Goal: Information Seeking & Learning: Learn about a topic

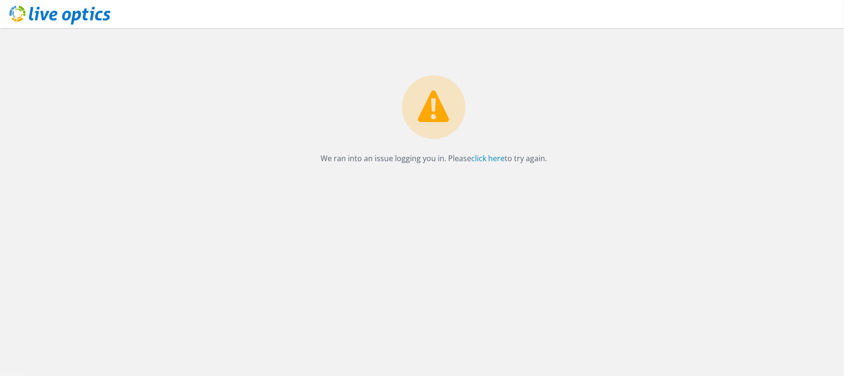
drag, startPoint x: 88, startPoint y: 8, endPoint x: 83, endPoint y: 12, distance: 6.0
click at [88, 8] on icon at bounding box center [59, 15] width 101 height 19
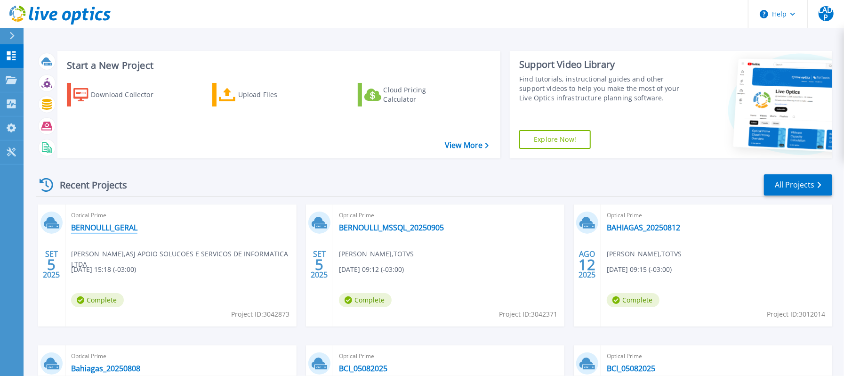
click at [102, 224] on link "BERNOULLI_GERAL" at bounding box center [104, 227] width 66 height 9
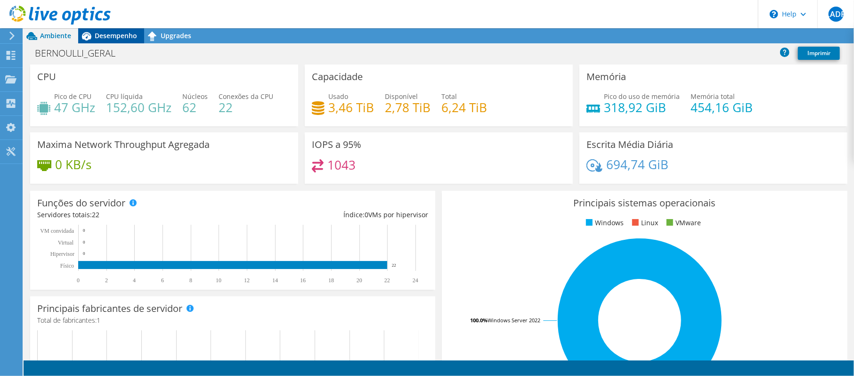
click at [107, 33] on span "Desempenho" at bounding box center [116, 35] width 42 height 9
click at [122, 37] on span "Desempenho" at bounding box center [116, 35] width 42 height 9
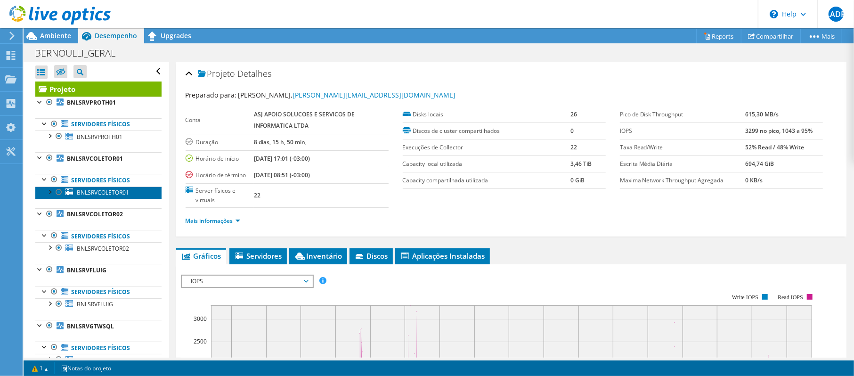
click at [100, 196] on span "BNLSRVCOLETOR01" at bounding box center [103, 192] width 52 height 8
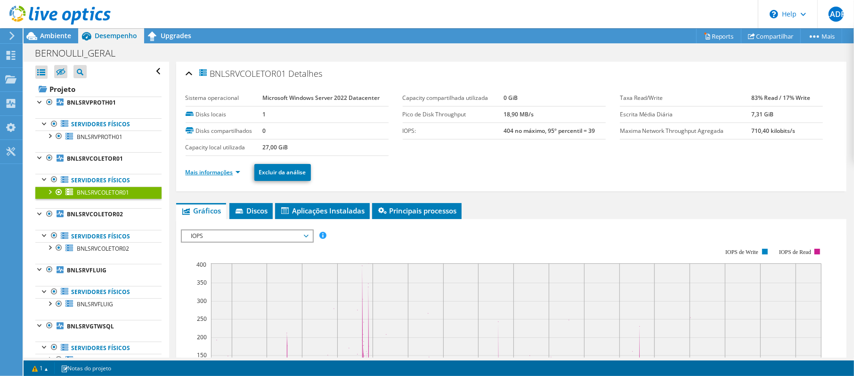
click at [229, 170] on link "Mais informações" at bounding box center [213, 172] width 55 height 8
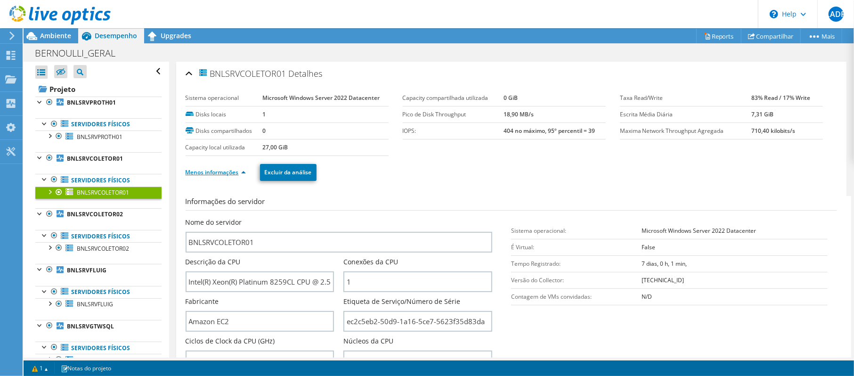
click at [231, 170] on link "Menos informações" at bounding box center [216, 172] width 60 height 8
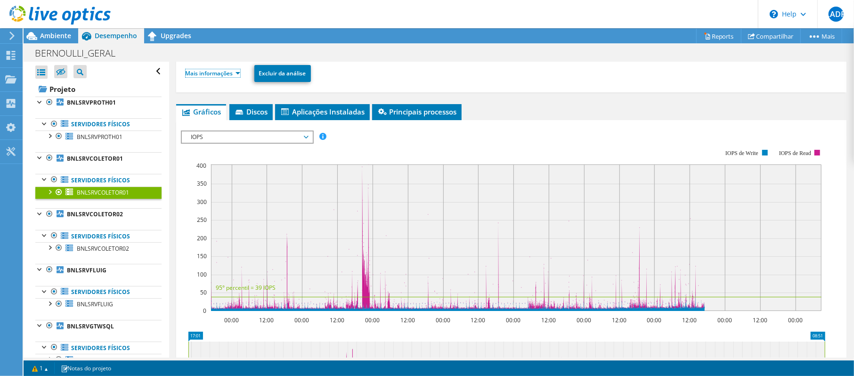
scroll to position [125, 0]
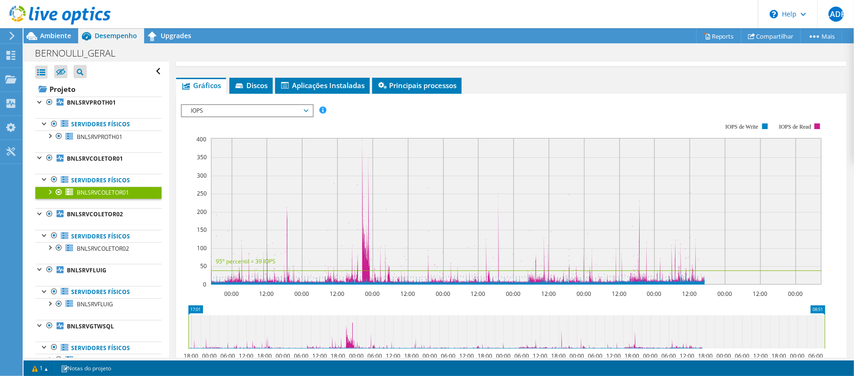
click at [248, 105] on span "IOPS" at bounding box center [246, 110] width 121 height 11
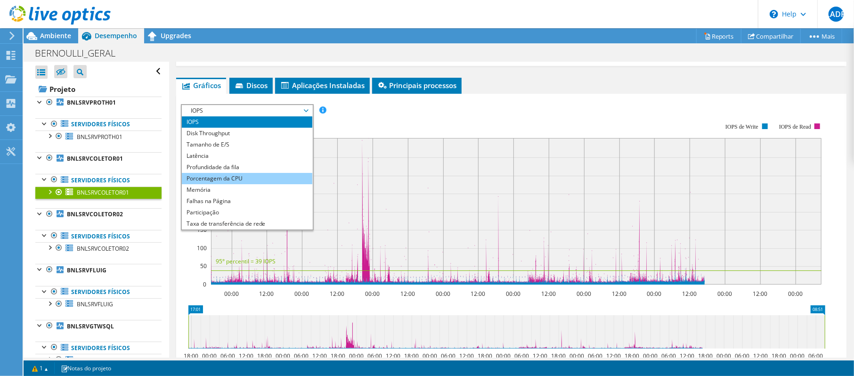
click at [245, 177] on li "Porcentagem da CPU" at bounding box center [247, 178] width 130 height 11
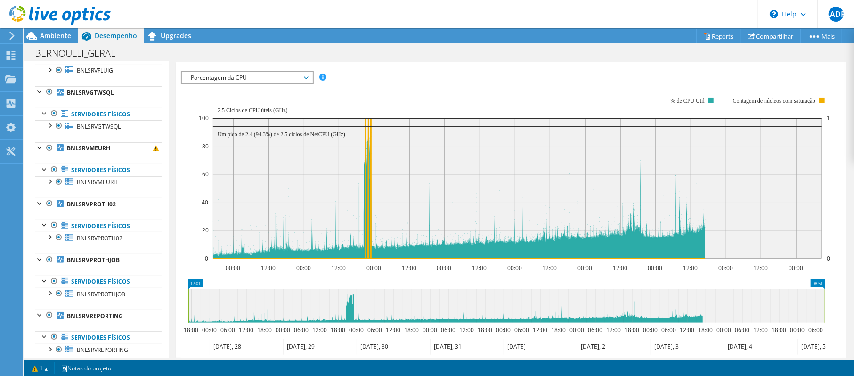
scroll to position [63, 0]
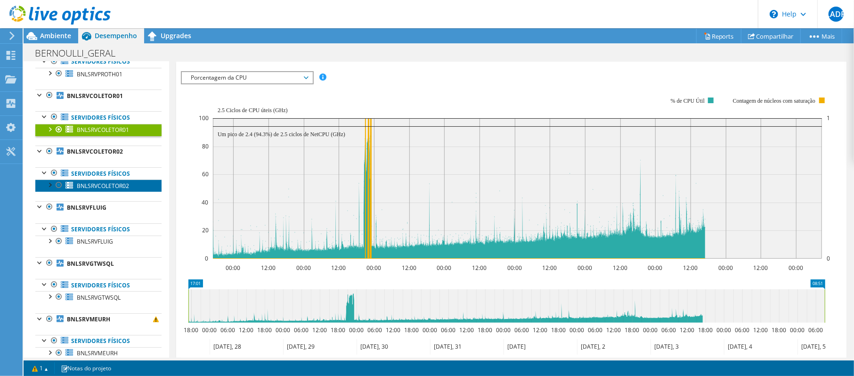
click at [116, 189] on span "BNLSRVCOLETOR02" at bounding box center [103, 186] width 52 height 8
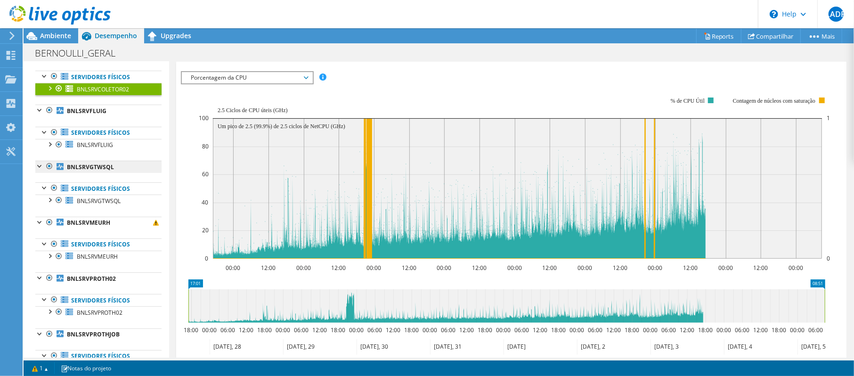
scroll to position [188, 0]
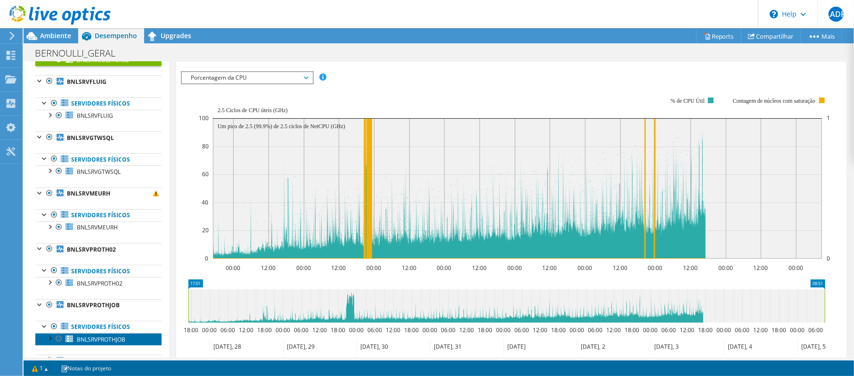
click at [119, 341] on span "BNLSRVPROTHJOB" at bounding box center [101, 339] width 49 height 8
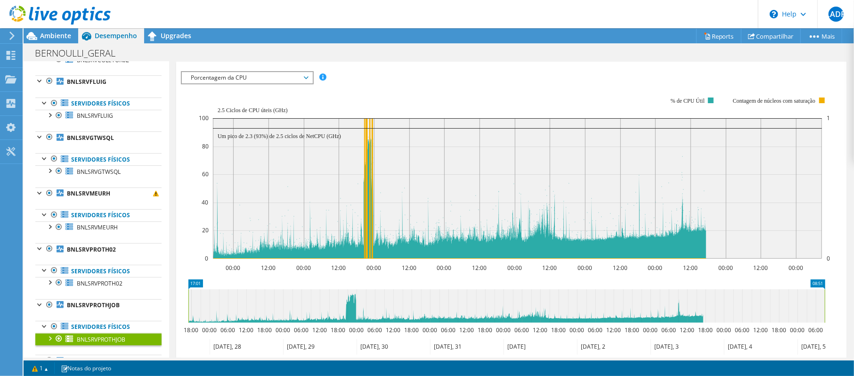
click at [222, 53] on div "BERNOULLI_GERAL Imprimir" at bounding box center [439, 52] width 830 height 17
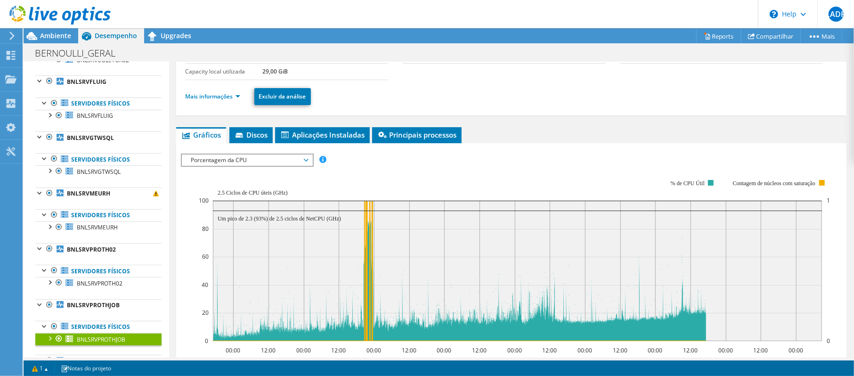
scroll to position [0, 0]
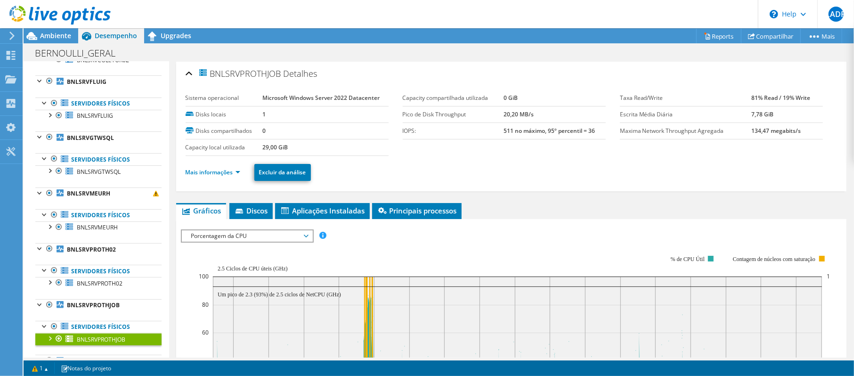
drag, startPoint x: 211, startPoint y: 77, endPoint x: 281, endPoint y: 78, distance: 69.7
click at [281, 76] on span "BNLSRVPROTHJOB" at bounding box center [239, 73] width 83 height 11
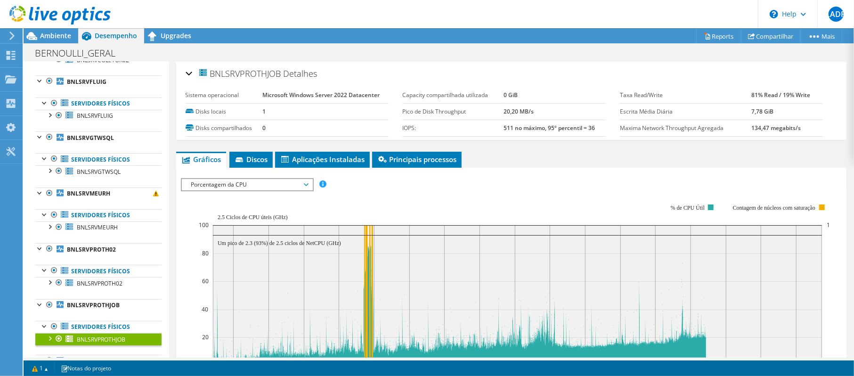
copy span "BNLSRVPROTHJOB"
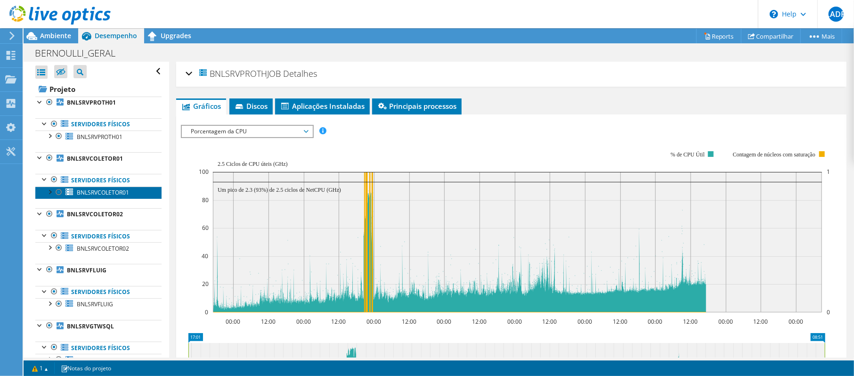
click at [99, 194] on span "BNLSRVCOLETOR01" at bounding box center [103, 192] width 52 height 8
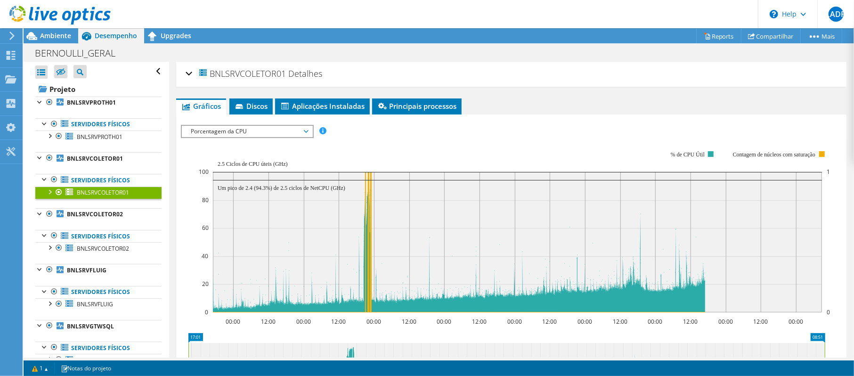
drag, startPoint x: 211, startPoint y: 74, endPoint x: 288, endPoint y: 73, distance: 76.8
click at [286, 73] on span "BNLSRVCOLETOR01" at bounding box center [242, 73] width 89 height 11
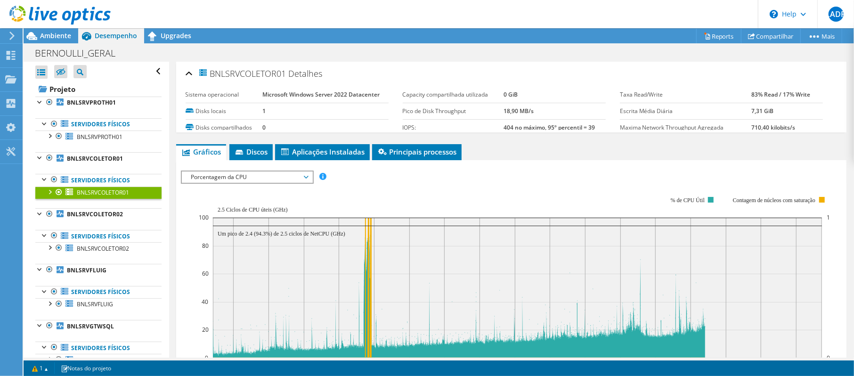
copy span "BNLSRVCOLETOR01"
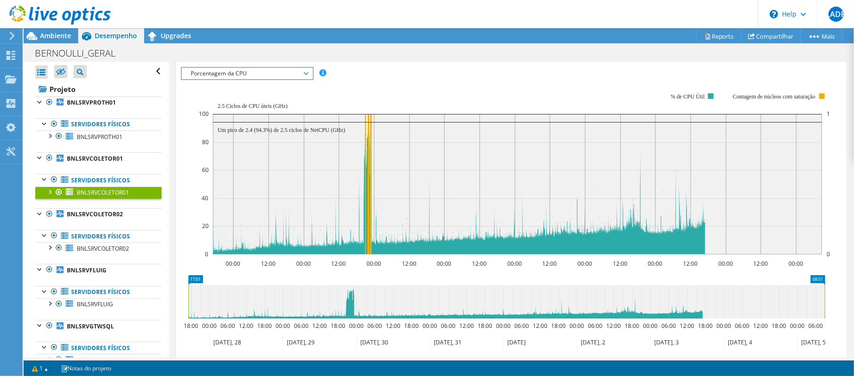
scroll to position [161, 0]
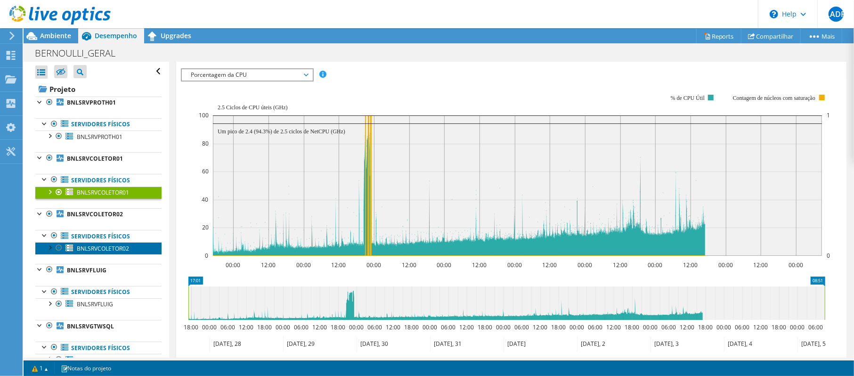
click at [110, 249] on span "BNLSRVCOLETOR02" at bounding box center [103, 248] width 52 height 8
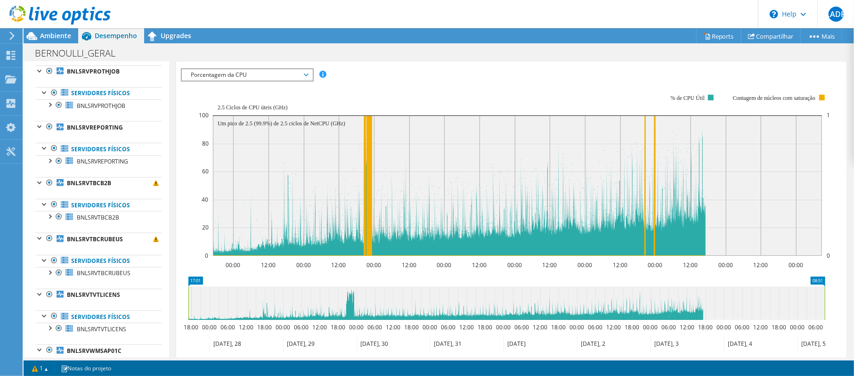
scroll to position [439, 0]
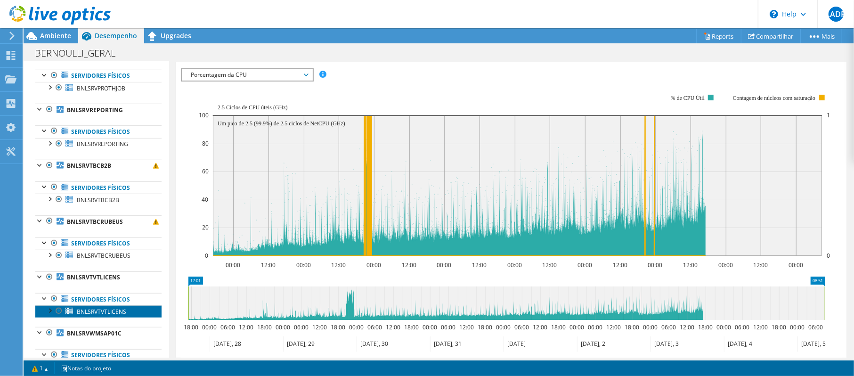
click at [106, 316] on span "BNLSRVTVTLICENS" at bounding box center [101, 312] width 49 height 8
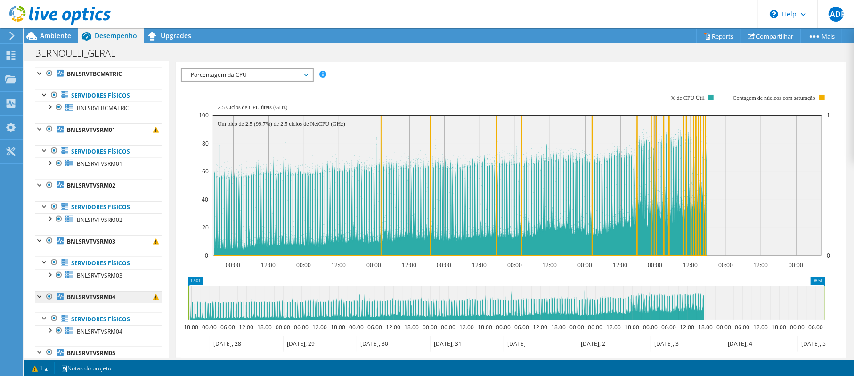
scroll to position [816, 0]
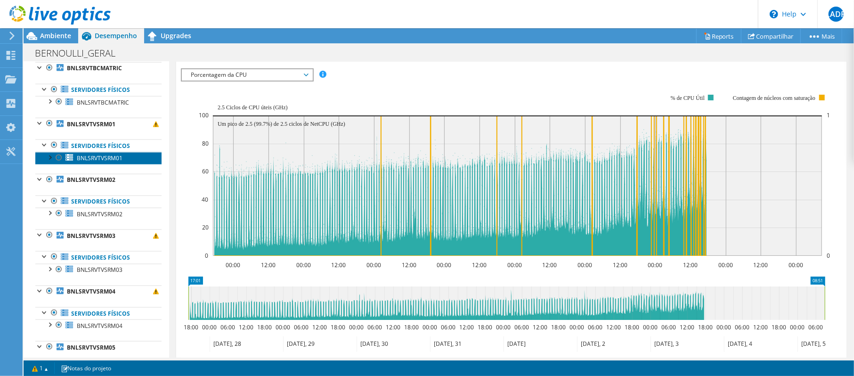
click at [115, 162] on span "BNLSRVTVSRM01" at bounding box center [100, 158] width 46 height 8
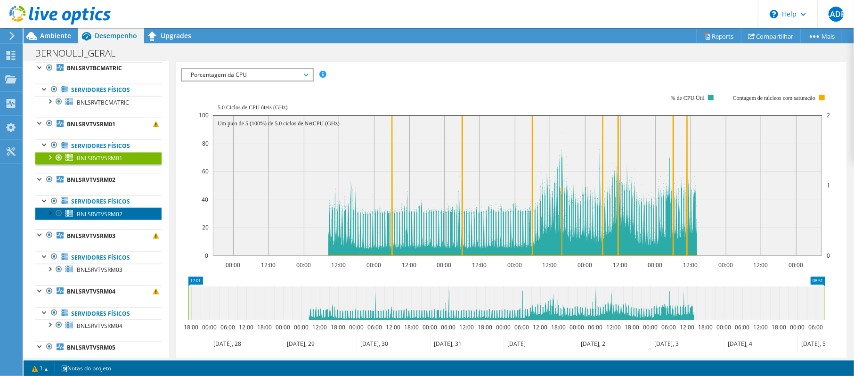
click at [112, 218] on span "BNLSRVTVSRM02" at bounding box center [100, 214] width 46 height 8
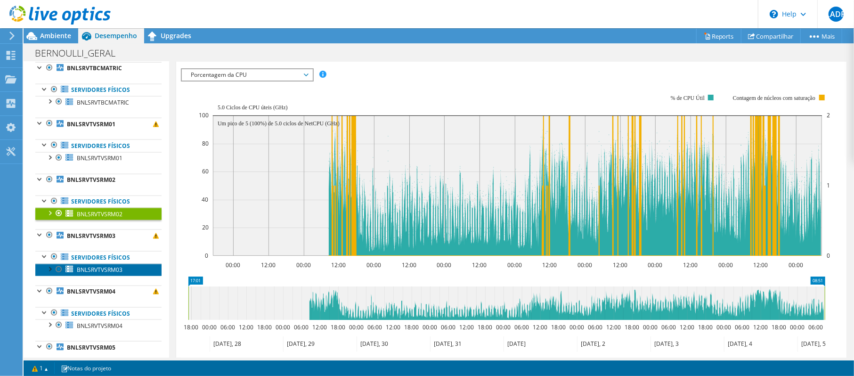
click at [116, 274] on span "BNLSRVTVSRM03" at bounding box center [100, 270] width 46 height 8
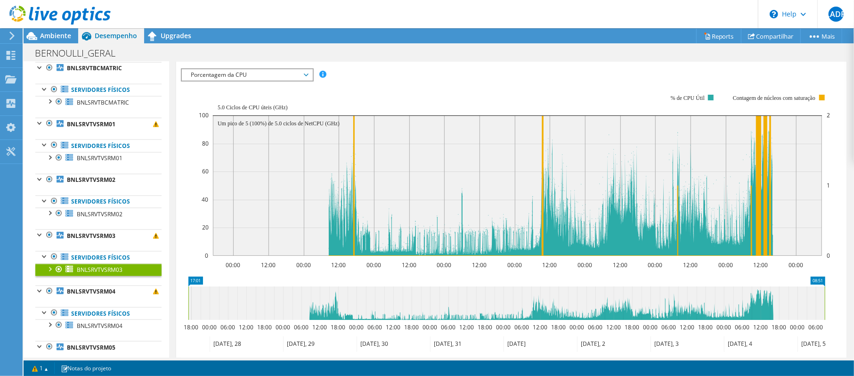
scroll to position [879, 0]
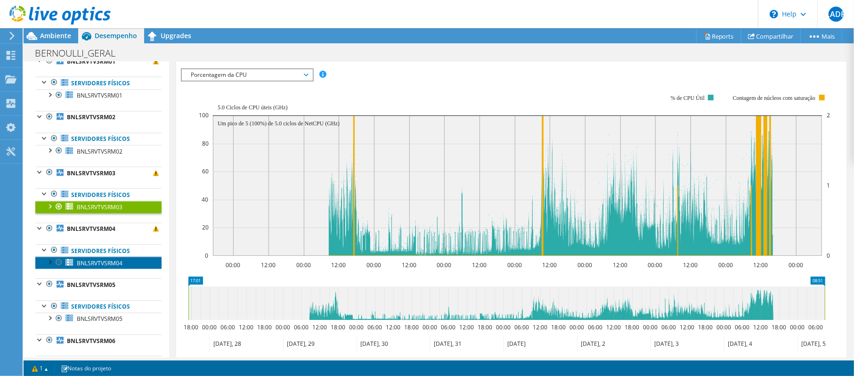
click at [115, 267] on span "BNLSRVTVSRM04" at bounding box center [100, 263] width 46 height 8
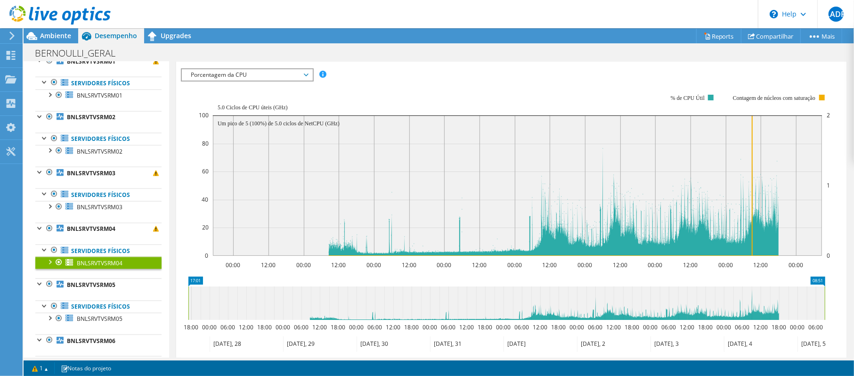
scroll to position [942, 0]
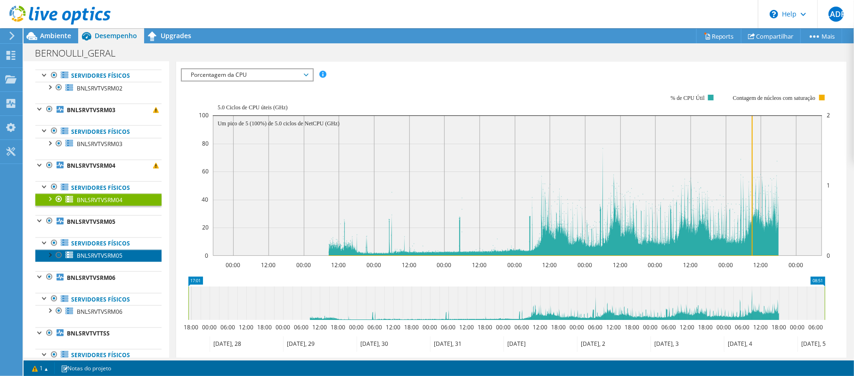
click at [115, 259] on span "BNLSRVTVSRM05" at bounding box center [100, 255] width 46 height 8
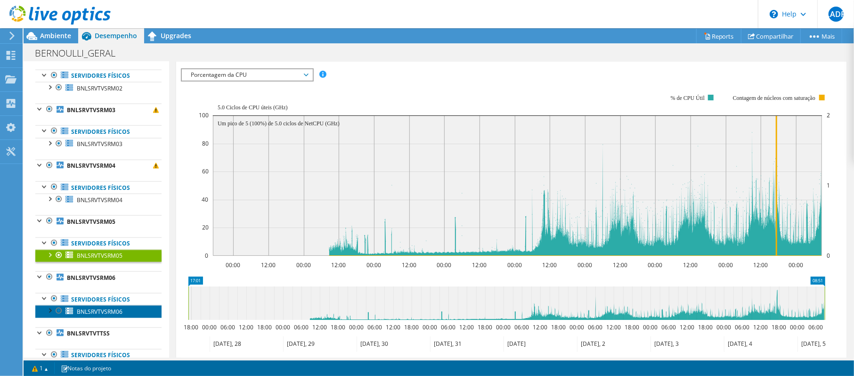
click at [108, 316] on link "BNLSRVTVSRM06" at bounding box center [98, 311] width 126 height 12
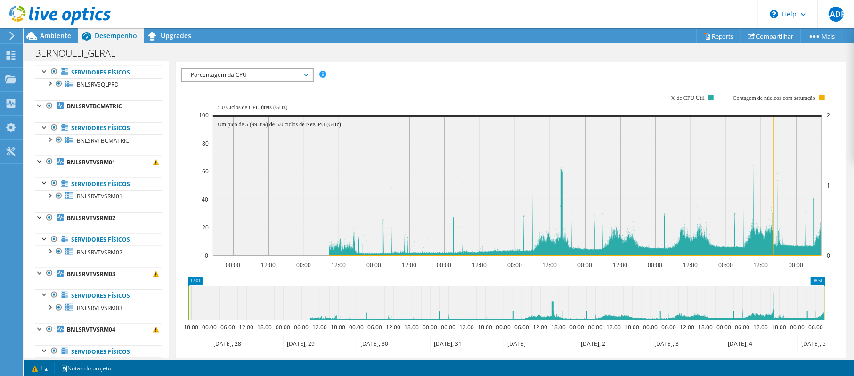
scroll to position [737, 0]
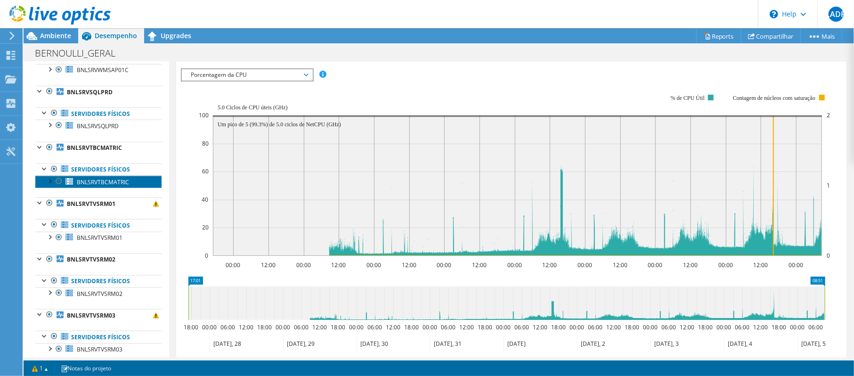
click at [106, 188] on link "BNLSRVTBCMATRIC" at bounding box center [98, 182] width 126 height 12
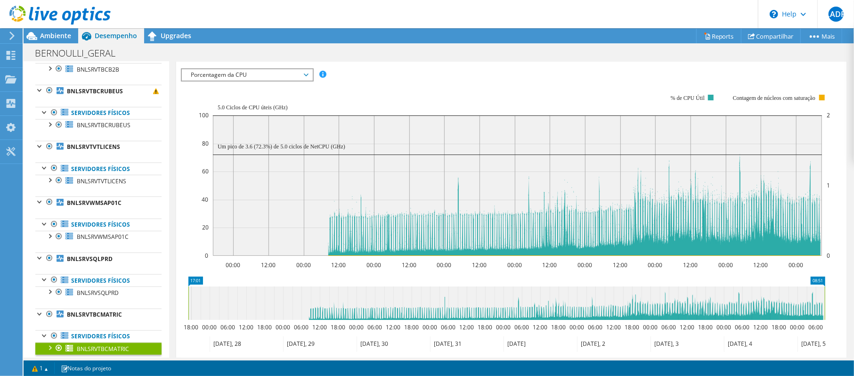
scroll to position [548, 0]
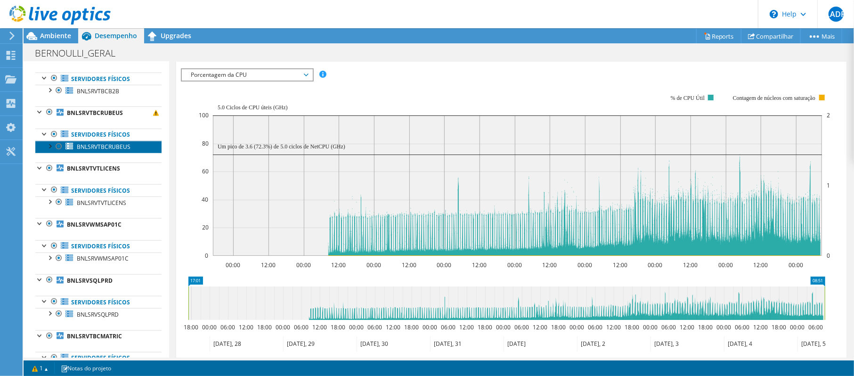
click at [118, 151] on span "BNLSRVTBCRUBEUS" at bounding box center [104, 147] width 54 height 8
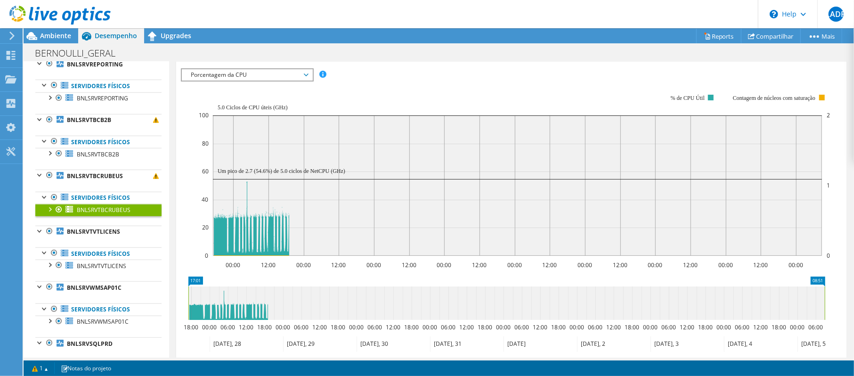
scroll to position [422, 0]
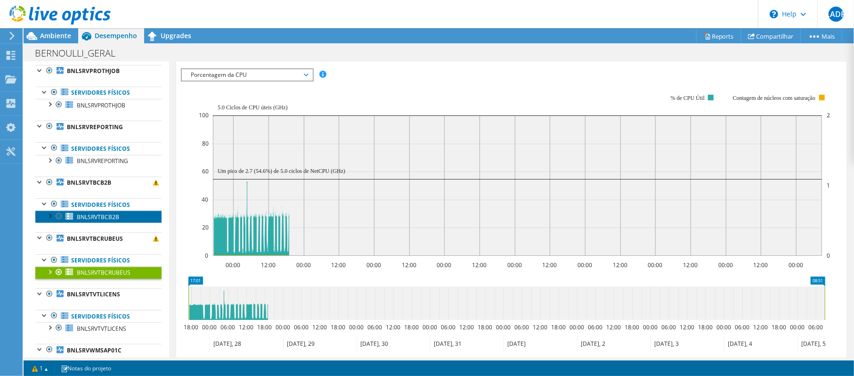
click at [105, 218] on span "BNLSRVTBCB2B" at bounding box center [98, 217] width 42 height 8
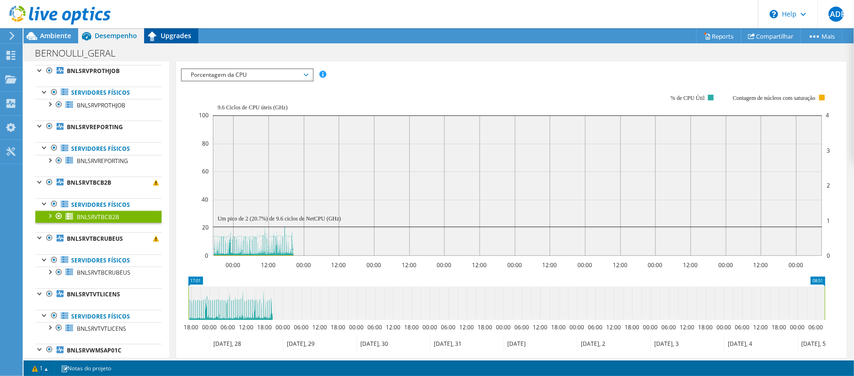
click at [176, 36] on span "Upgrades" at bounding box center [176, 35] width 31 height 9
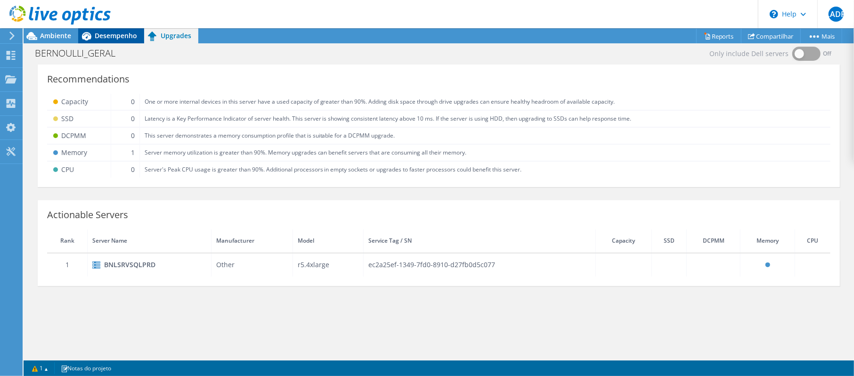
click at [115, 31] on span "Desempenho" at bounding box center [116, 35] width 42 height 9
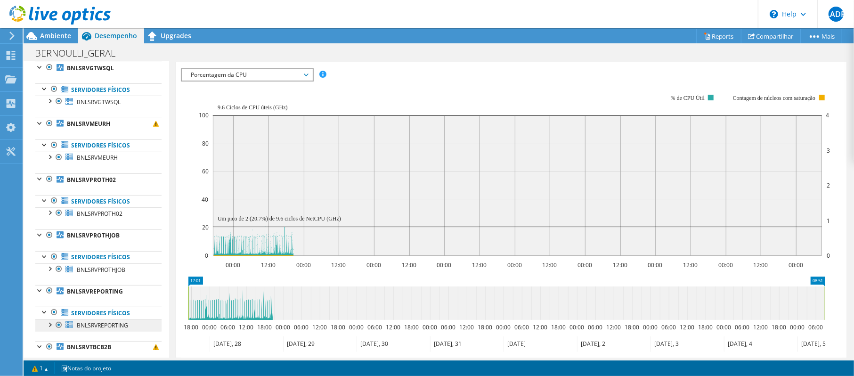
scroll to position [234, 0]
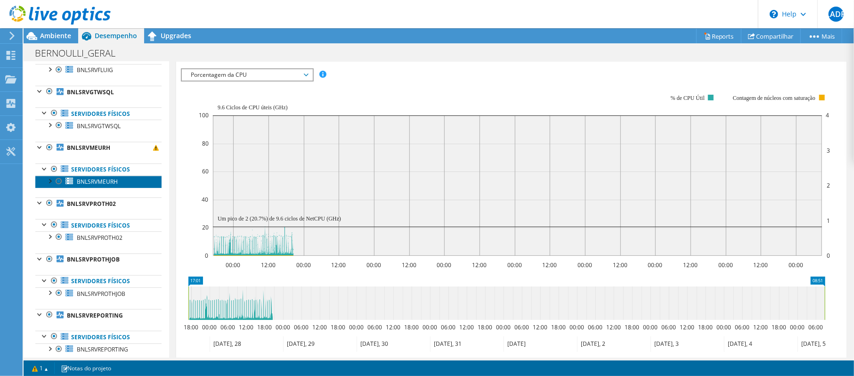
click at [96, 185] on span "BNLSRVMEURH" at bounding box center [97, 182] width 41 height 8
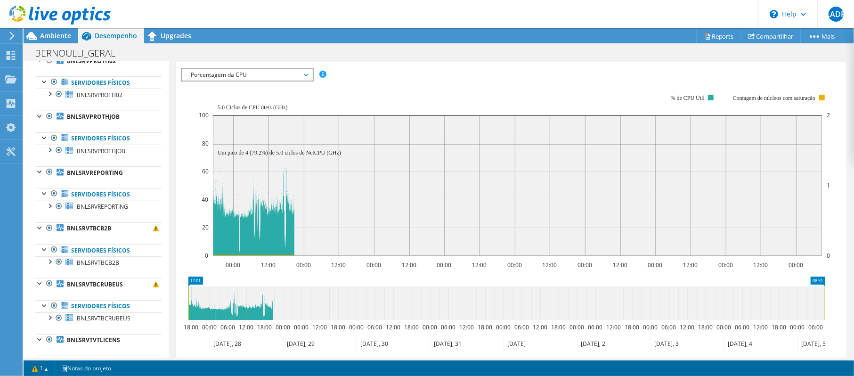
scroll to position [439, 0]
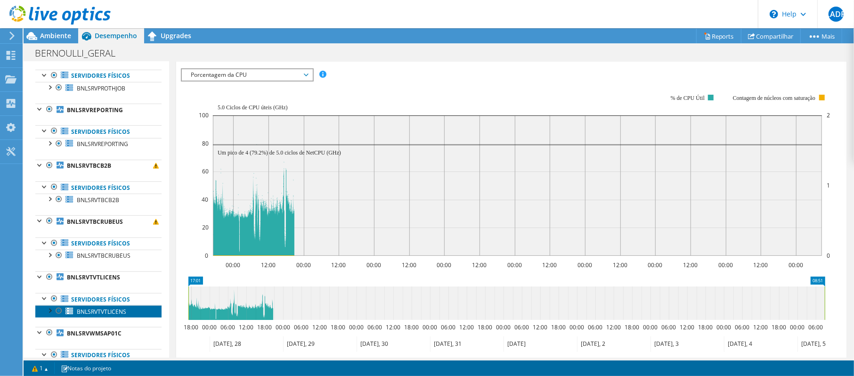
click at [108, 316] on span "BNLSRVTVTLICENS" at bounding box center [101, 312] width 49 height 8
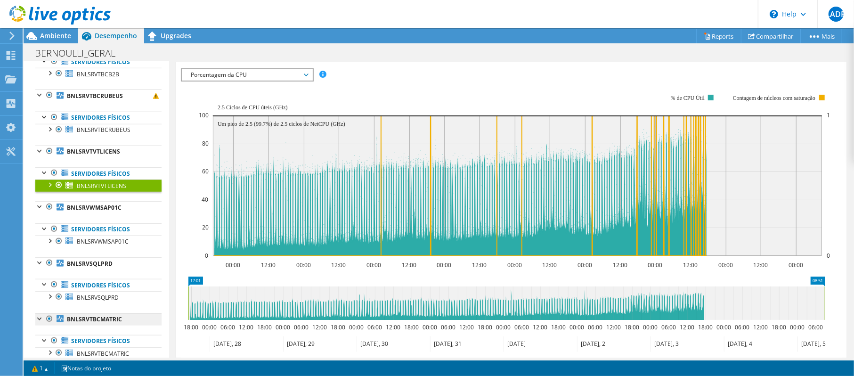
scroll to position [628, 0]
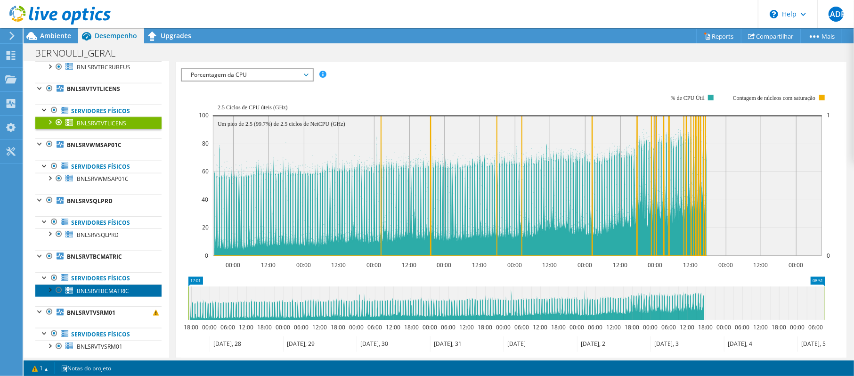
click at [105, 295] on span "BNLSRVTBCMATRIC" at bounding box center [103, 291] width 52 height 8
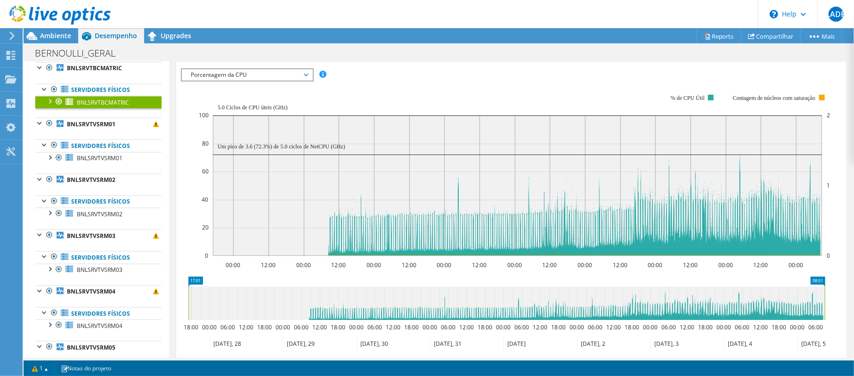
scroll to position [840, 0]
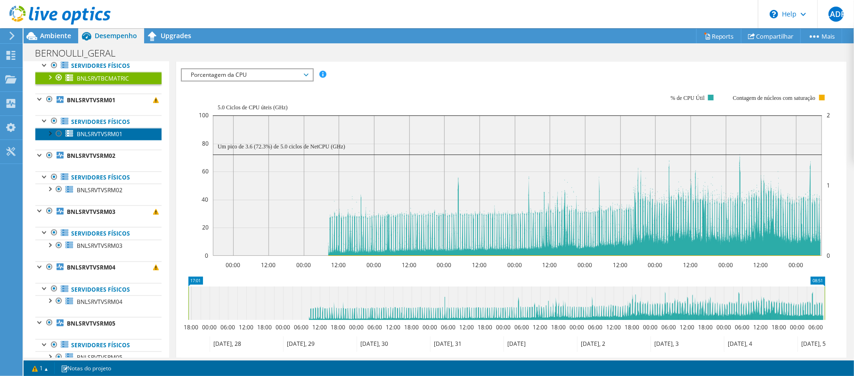
click at [122, 140] on link "BNLSRVTVSRM01" at bounding box center [98, 134] width 126 height 12
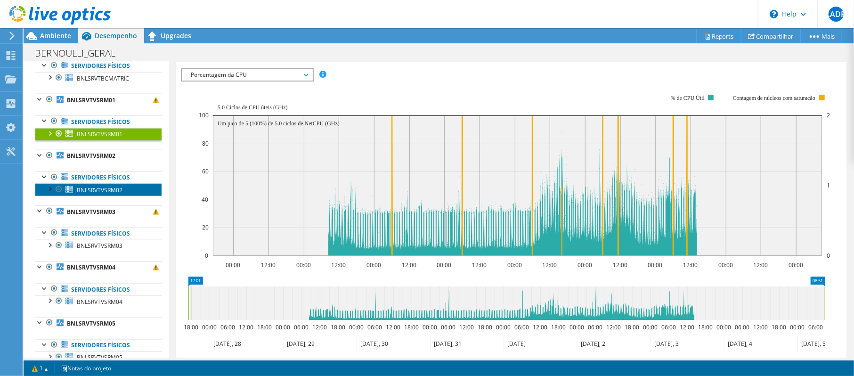
click at [106, 194] on span "BNLSRVTVSRM02" at bounding box center [100, 190] width 46 height 8
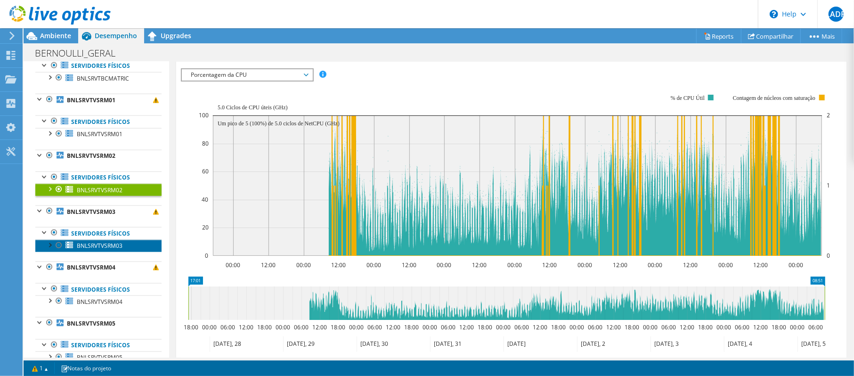
click at [109, 250] on span "BNLSRVTVSRM03" at bounding box center [100, 246] width 46 height 8
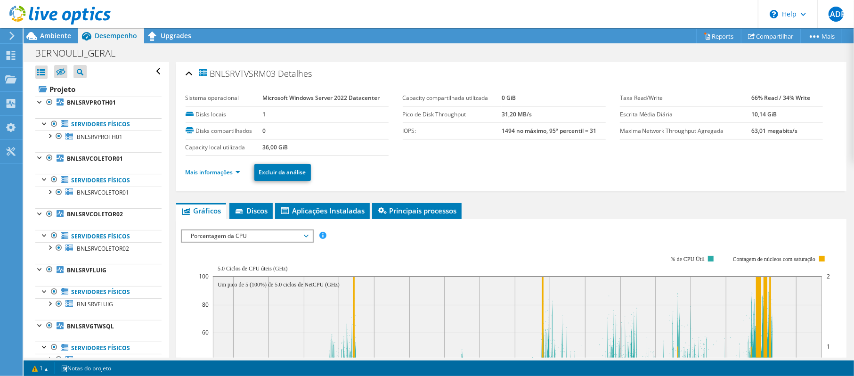
scroll to position [161, 0]
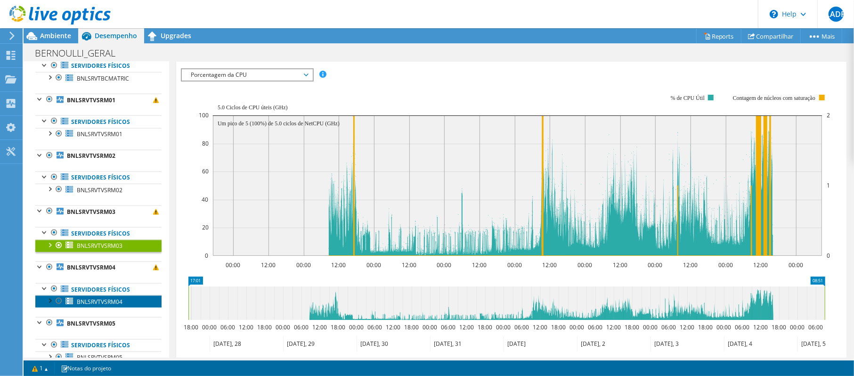
click at [93, 306] on span "BNLSRVTVSRM04" at bounding box center [100, 302] width 46 height 8
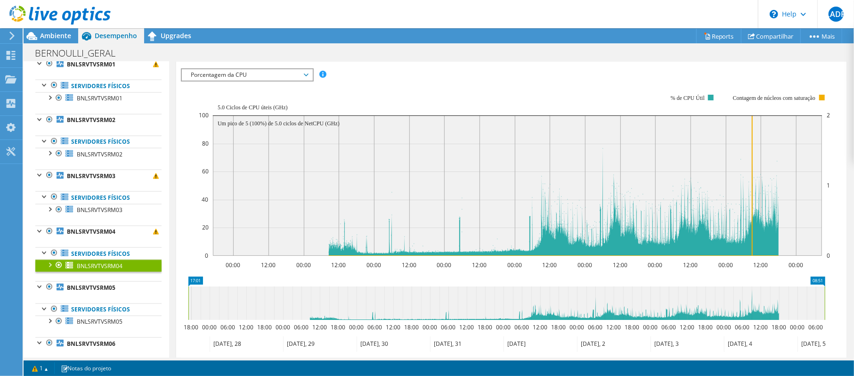
scroll to position [903, 0]
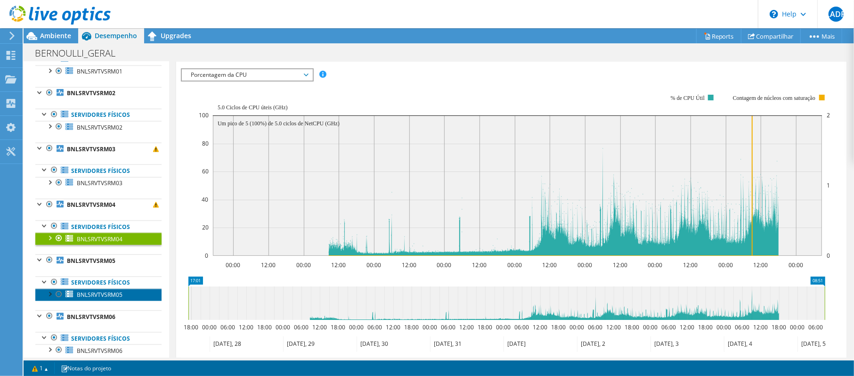
click at [108, 299] on span "BNLSRVTVSRM05" at bounding box center [100, 295] width 46 height 8
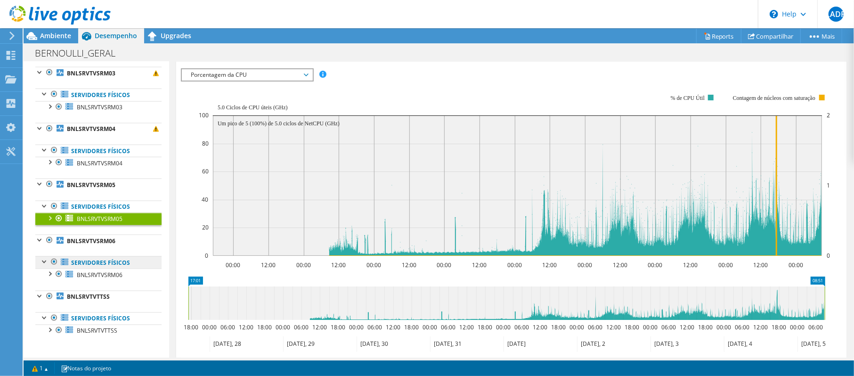
scroll to position [988, 0]
click at [105, 276] on span "BNLSRVTVSRM06" at bounding box center [100, 275] width 46 height 8
